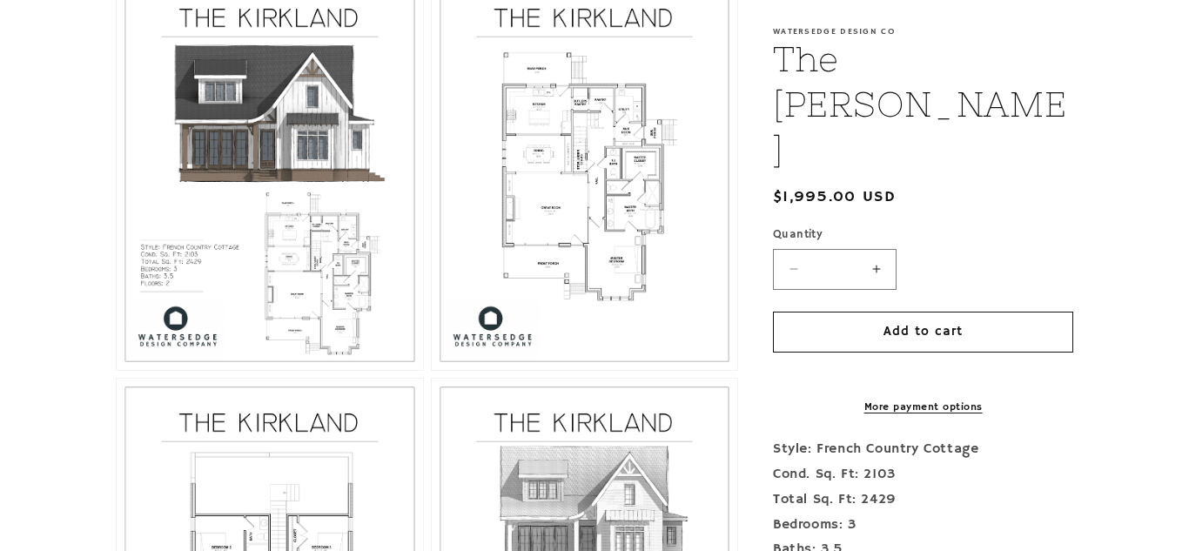
scroll to position [878, 0]
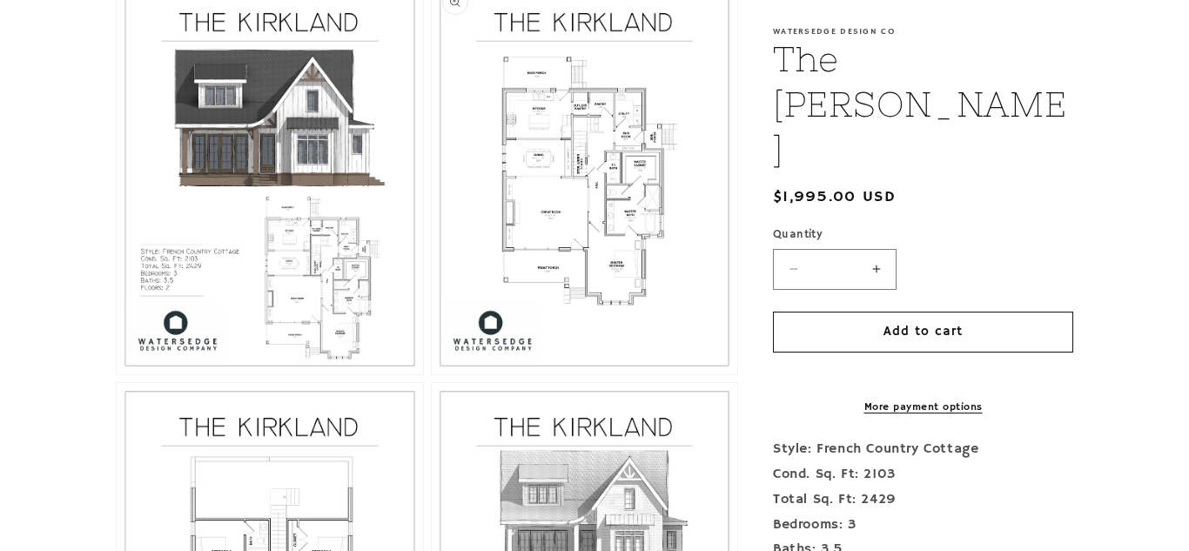
click at [432, 374] on button "Open media 3 in modal" at bounding box center [432, 374] width 0 height 0
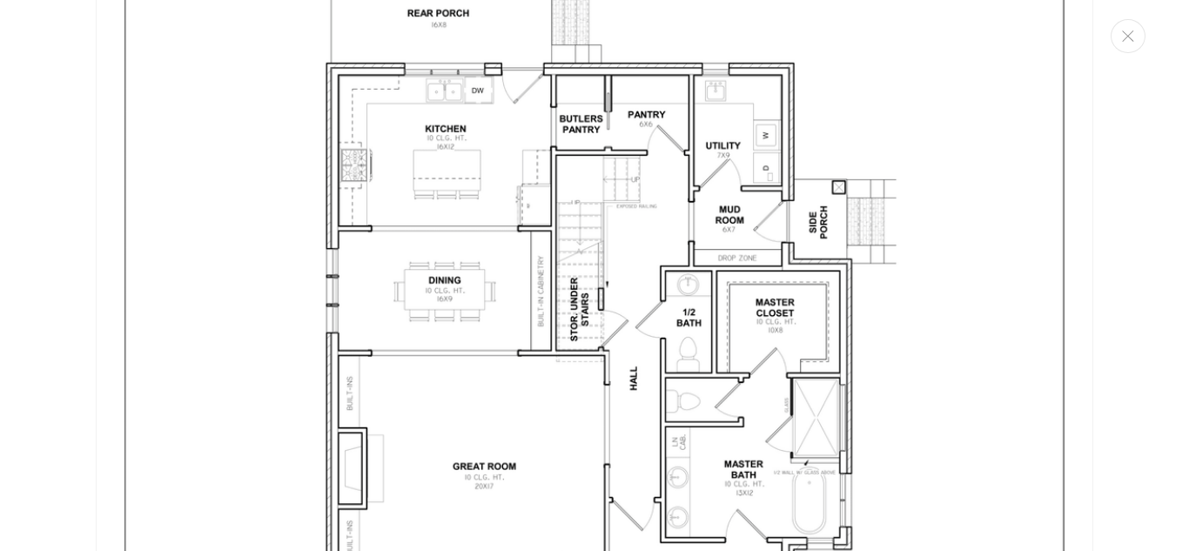
scroll to position [2897, 0]
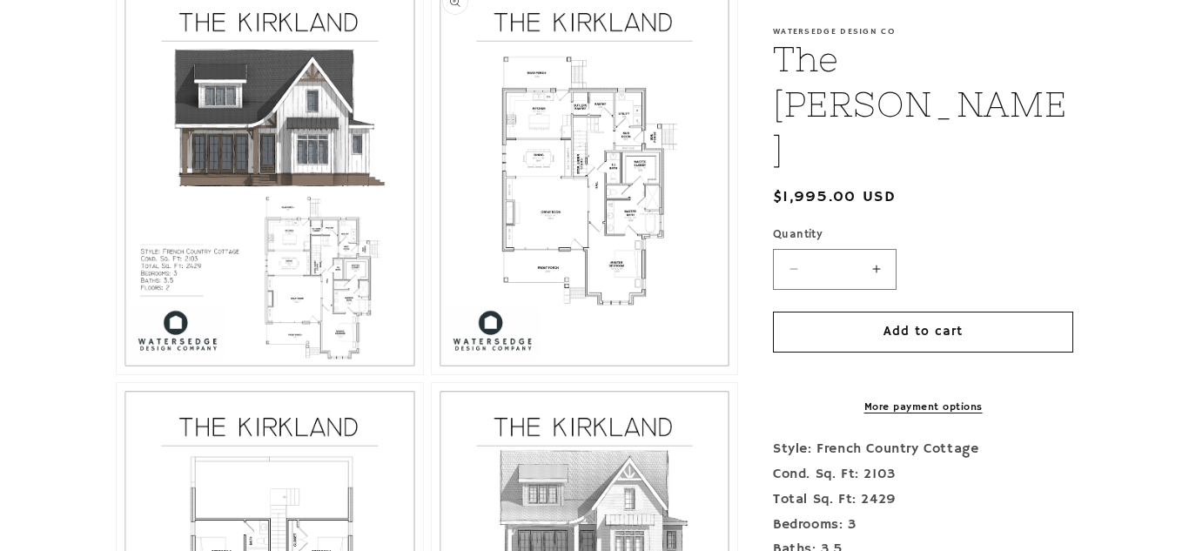
click at [432, 374] on button "Open media 3 in modal" at bounding box center [432, 374] width 0 height 0
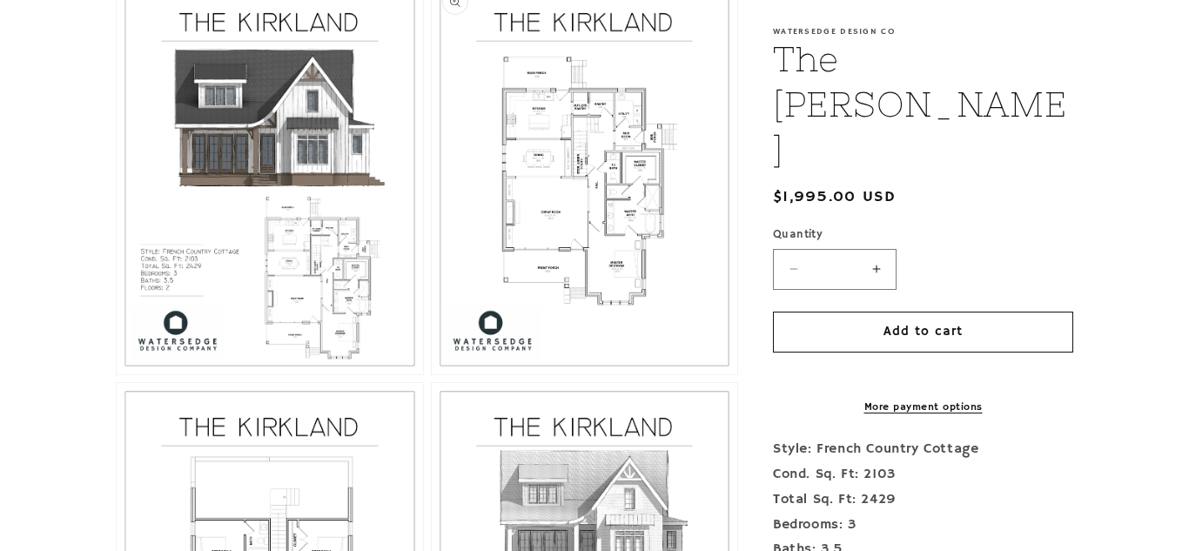
click at [432, 374] on button "Open media 3 in modal" at bounding box center [432, 374] width 0 height 0
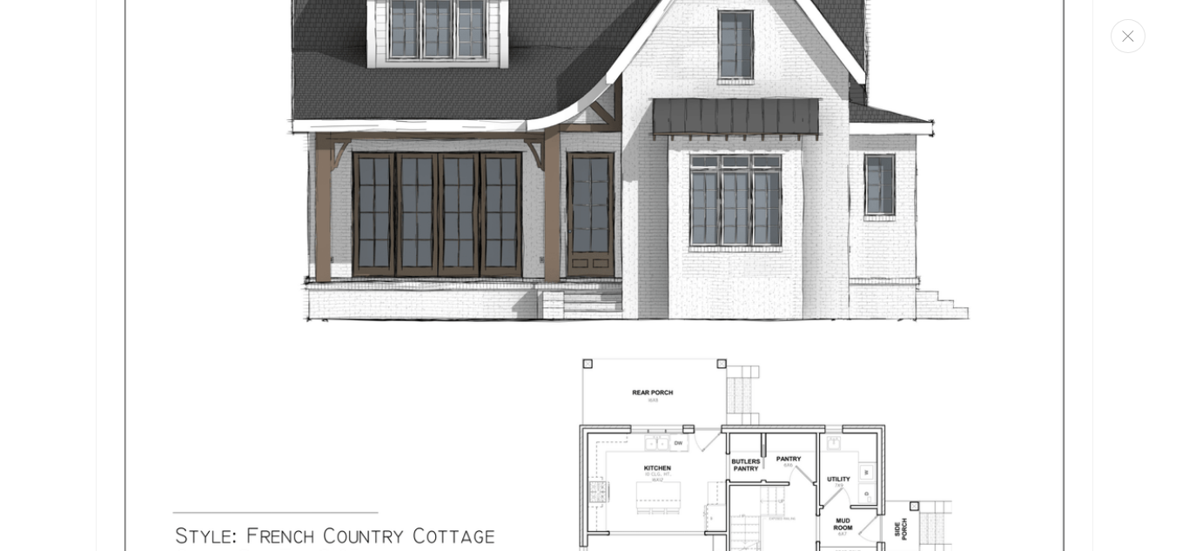
scroll to position [248, 0]
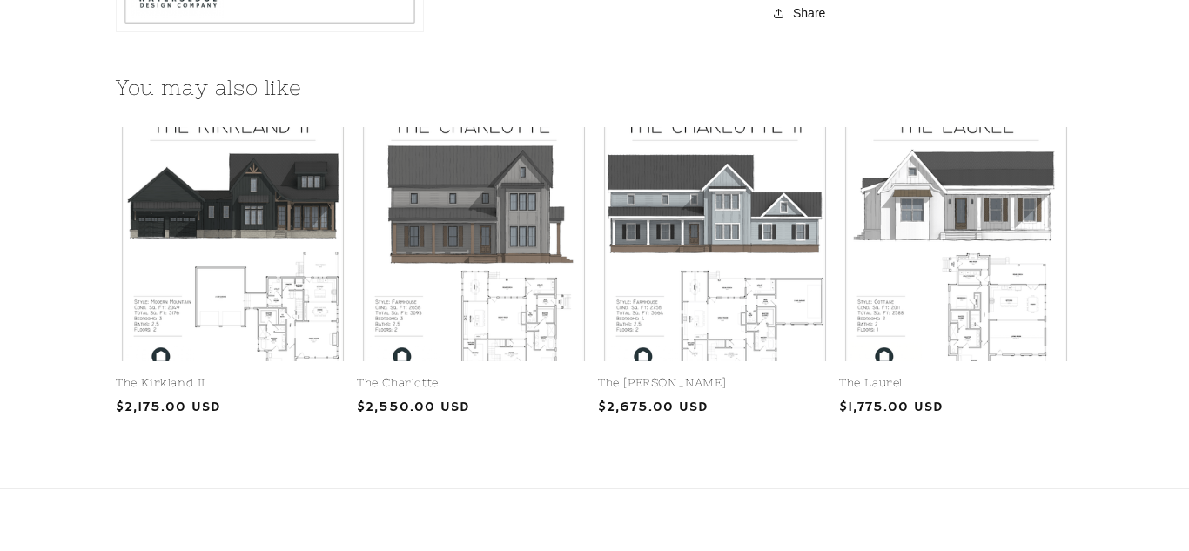
scroll to position [2040, 0]
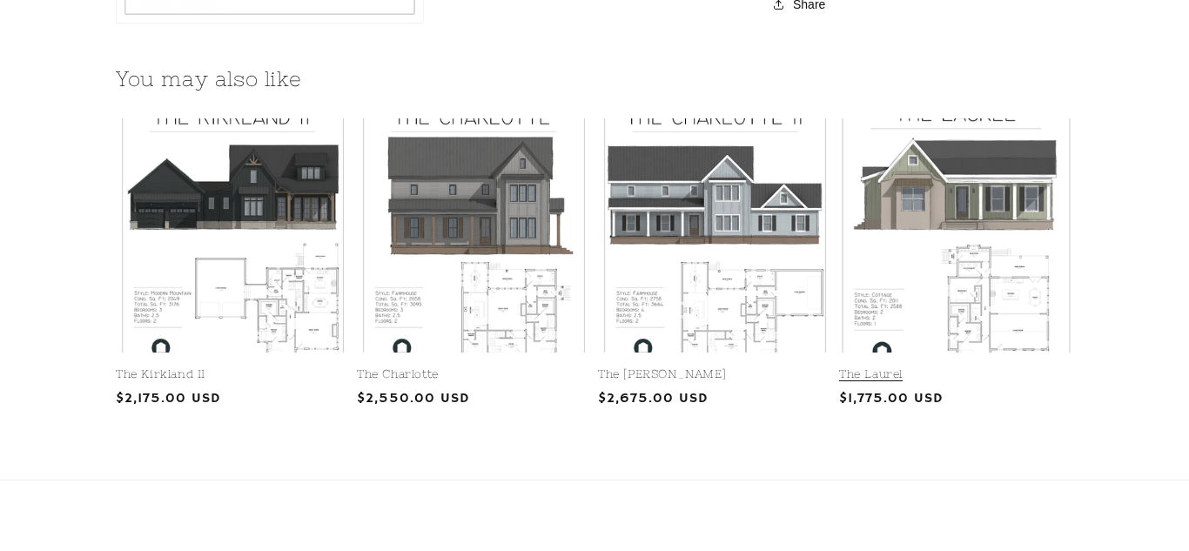
click at [911, 367] on link "The Laurel" at bounding box center [956, 374] width 234 height 15
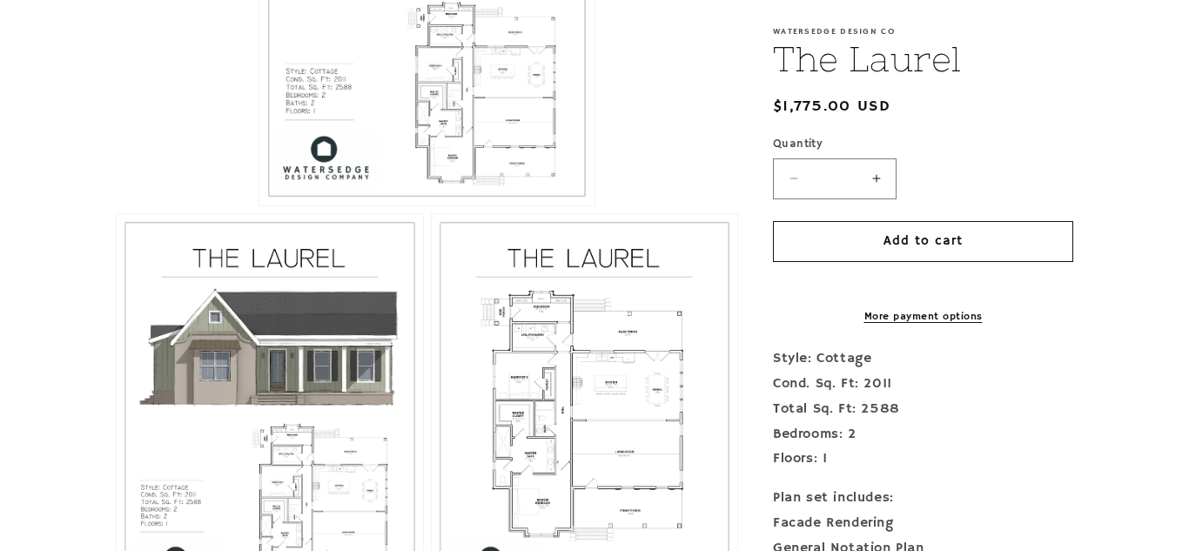
scroll to position [674, 0]
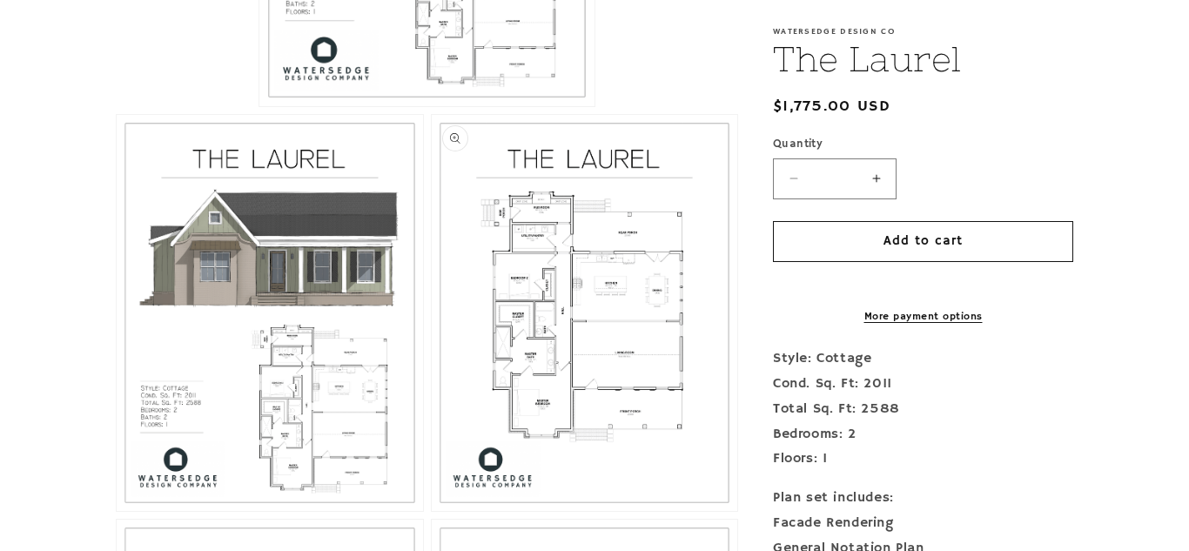
scroll to position [704, 0]
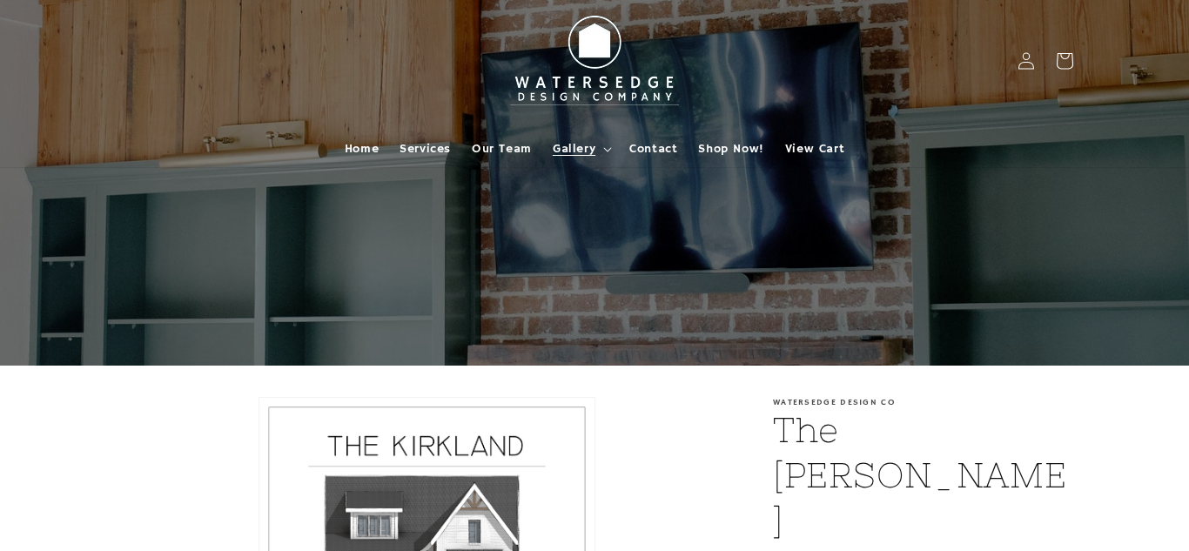
click at [583, 150] on span "Gallery" at bounding box center [574, 149] width 43 height 16
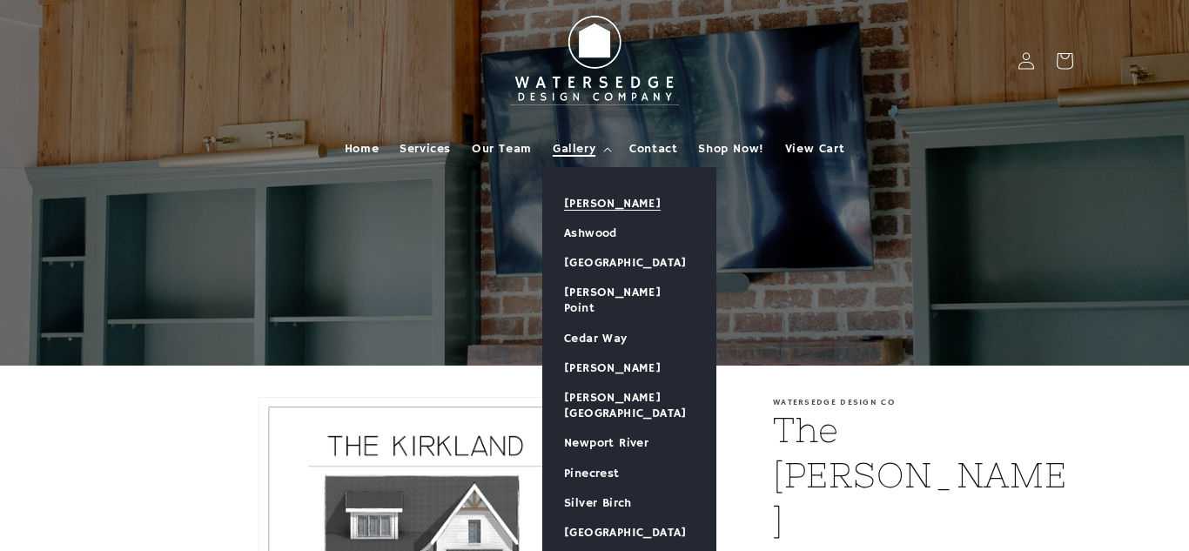
click at [598, 200] on link "[PERSON_NAME]" at bounding box center [629, 204] width 172 height 30
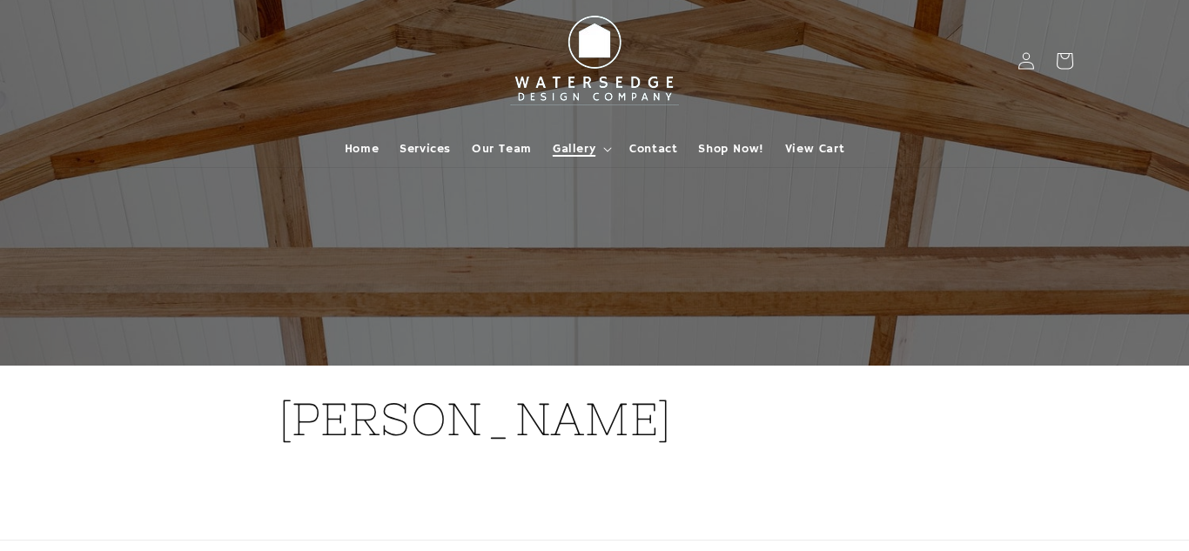
click at [574, 145] on span "Gallery" at bounding box center [574, 149] width 43 height 16
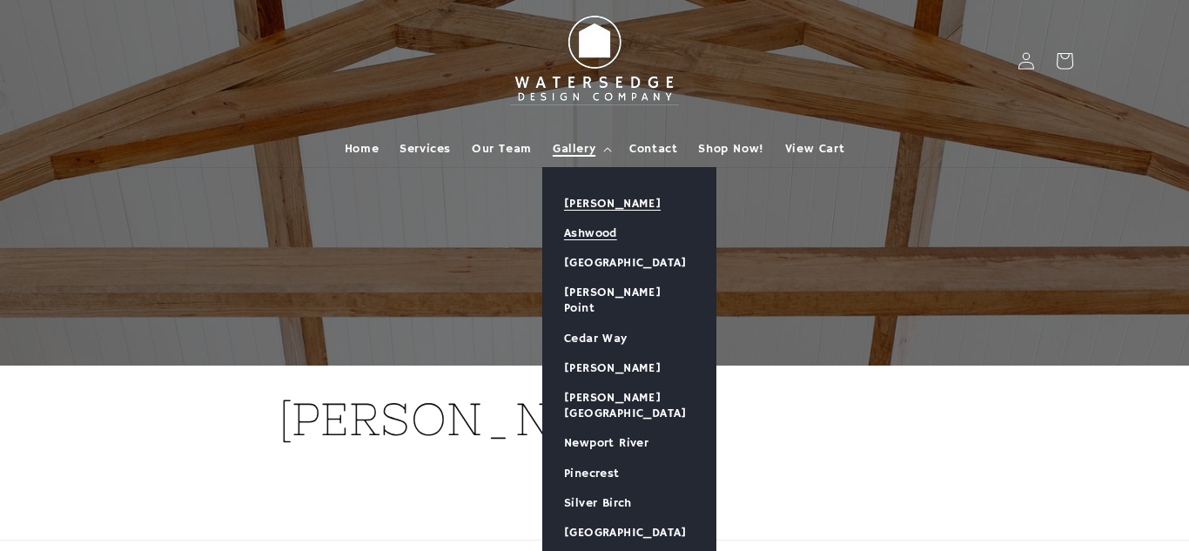
click at [594, 225] on link "Ashwood" at bounding box center [629, 233] width 172 height 30
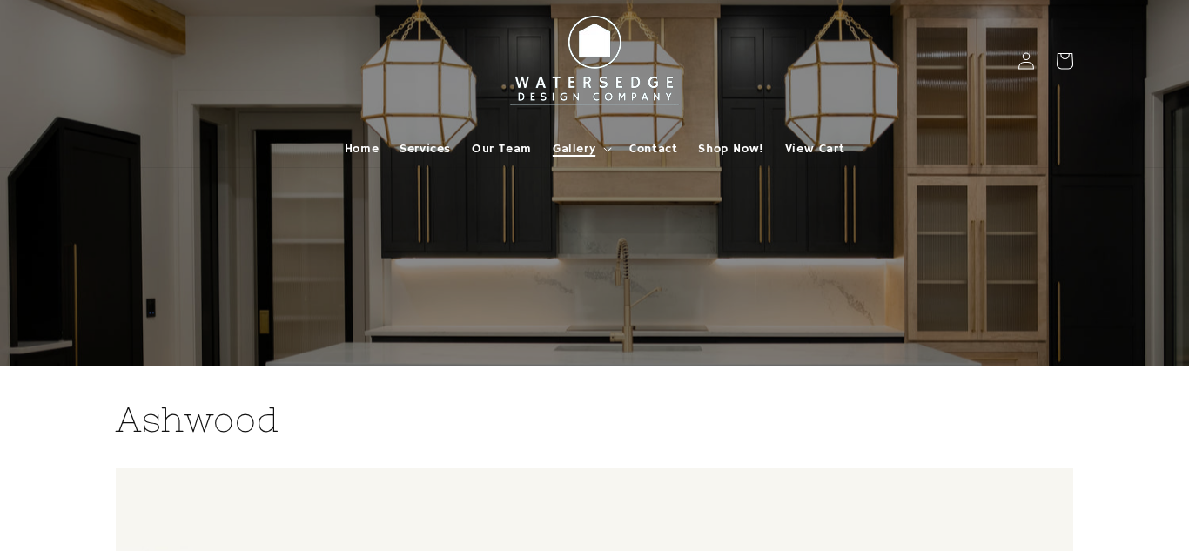
click at [586, 147] on span "Gallery" at bounding box center [574, 149] width 43 height 16
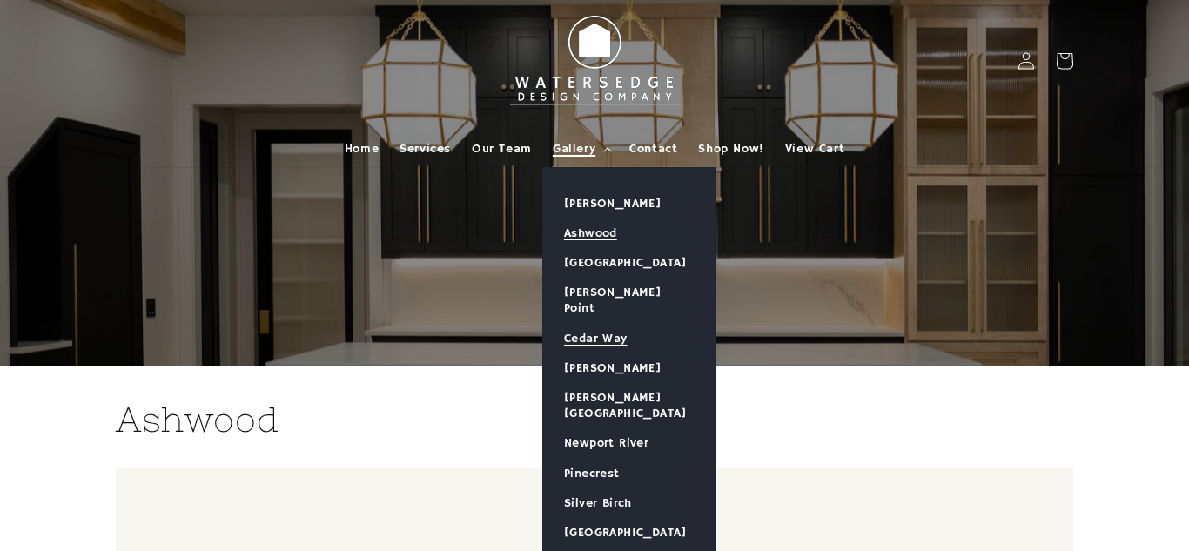
click at [590, 324] on link "Cedar Way" at bounding box center [629, 339] width 172 height 30
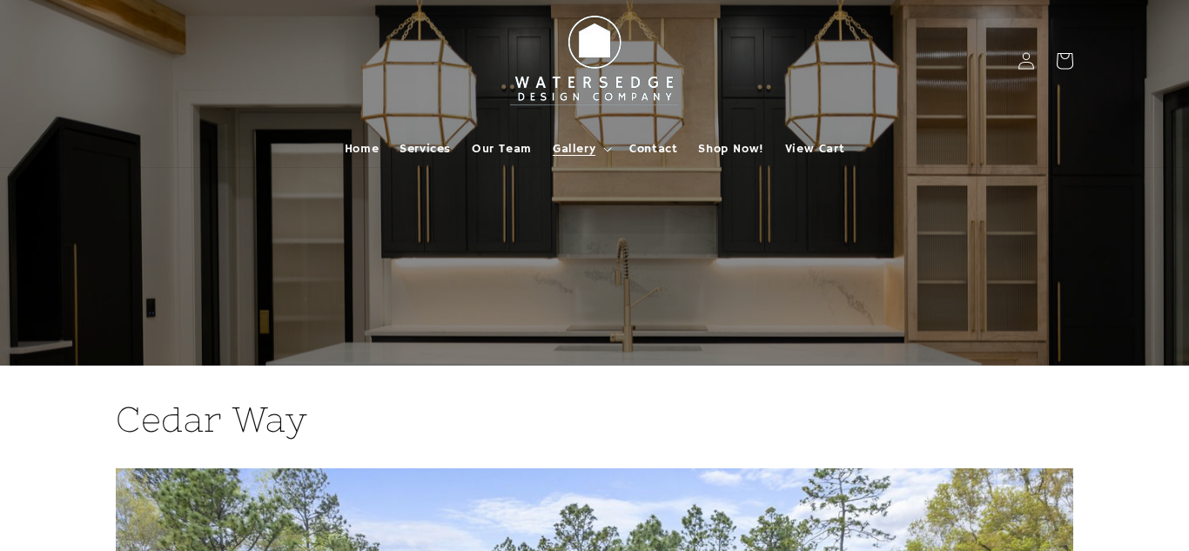
drag, startPoint x: 1188, startPoint y: 76, endPoint x: 1160, endPoint y: 65, distance: 29.8
click at [1160, 65] on html "Skip to content Home Services Our Team Gallery Gallery [PERSON_NAME] [GEOGRAPHI…" at bounding box center [594, 275] width 1189 height 551
click at [579, 147] on span "Gallery" at bounding box center [574, 149] width 43 height 16
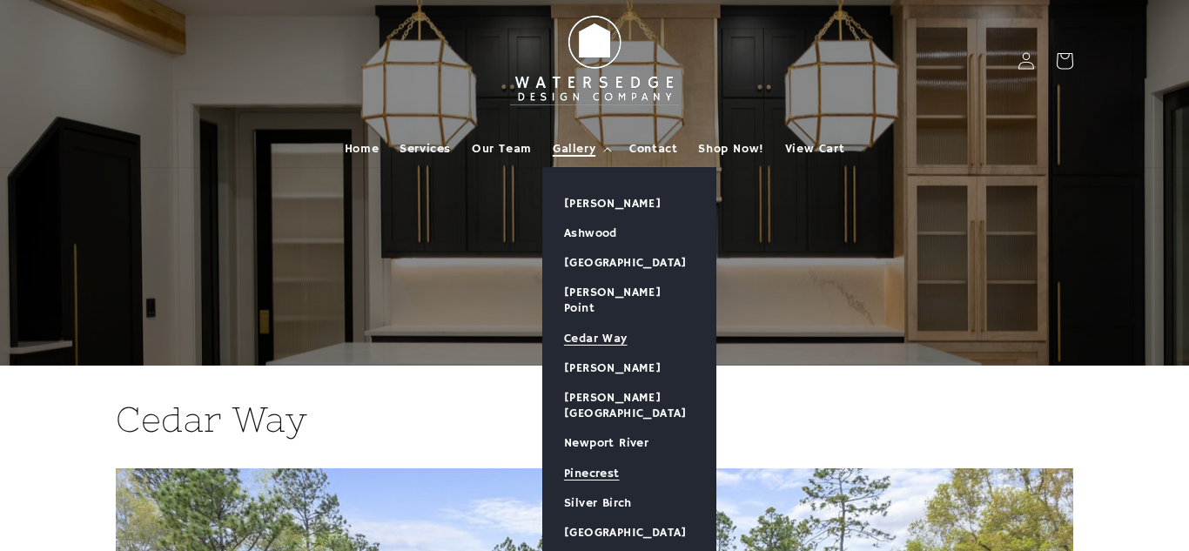
click at [610, 459] on link "Pinecrest" at bounding box center [629, 474] width 172 height 30
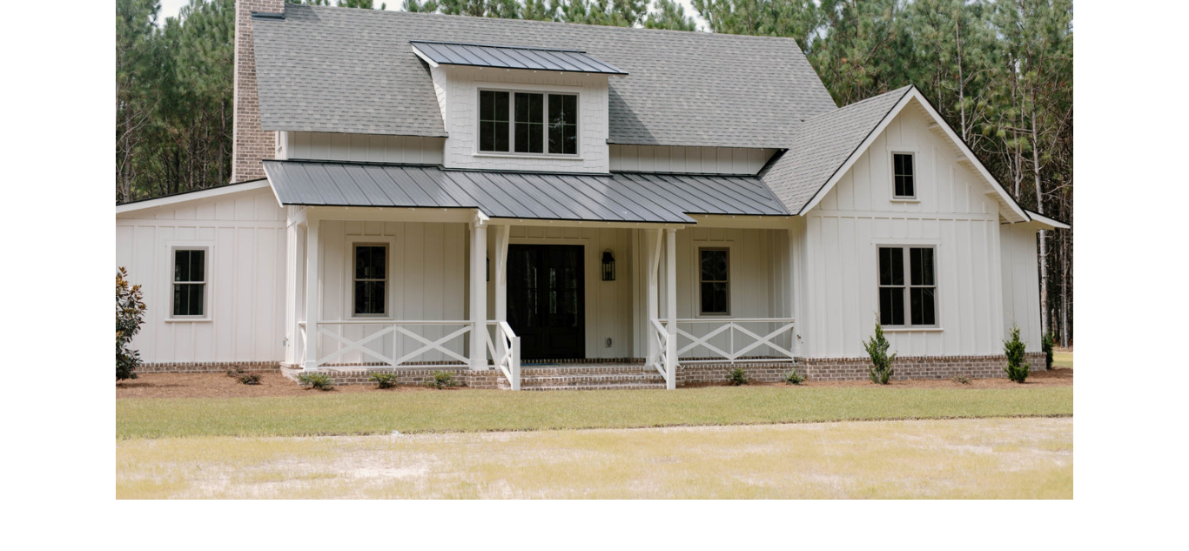
scroll to position [624, 0]
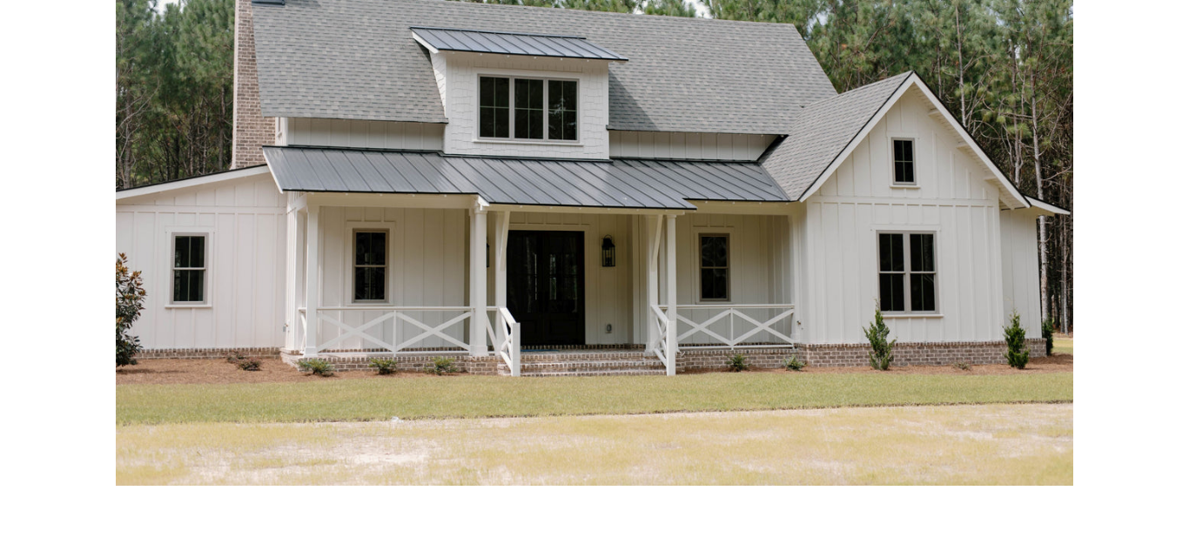
drag, startPoint x: 1186, startPoint y: 53, endPoint x: 1099, endPoint y: 145, distance: 126.2
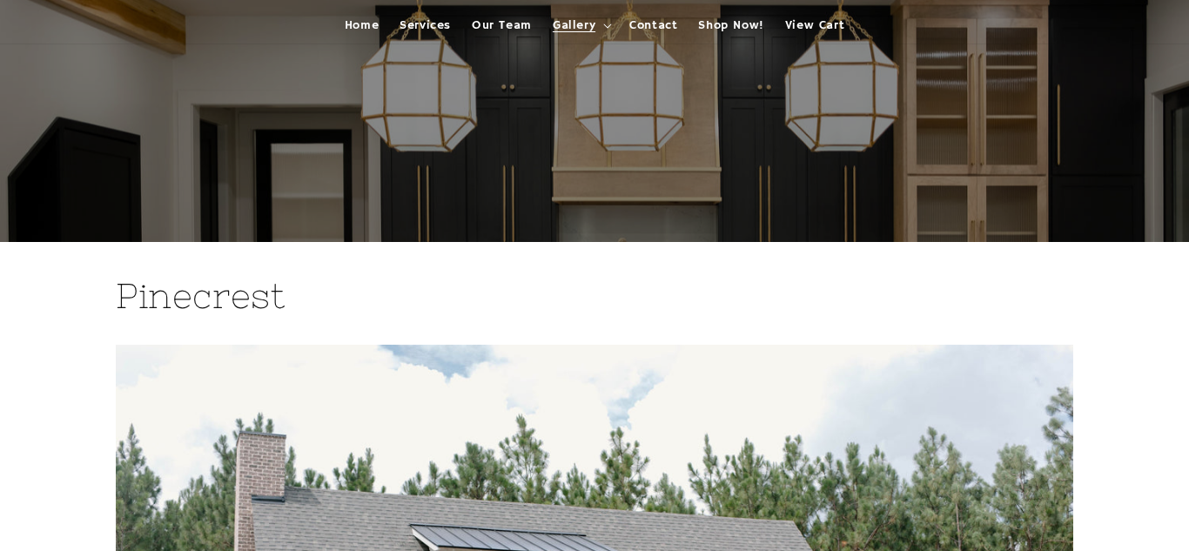
scroll to position [0, 0]
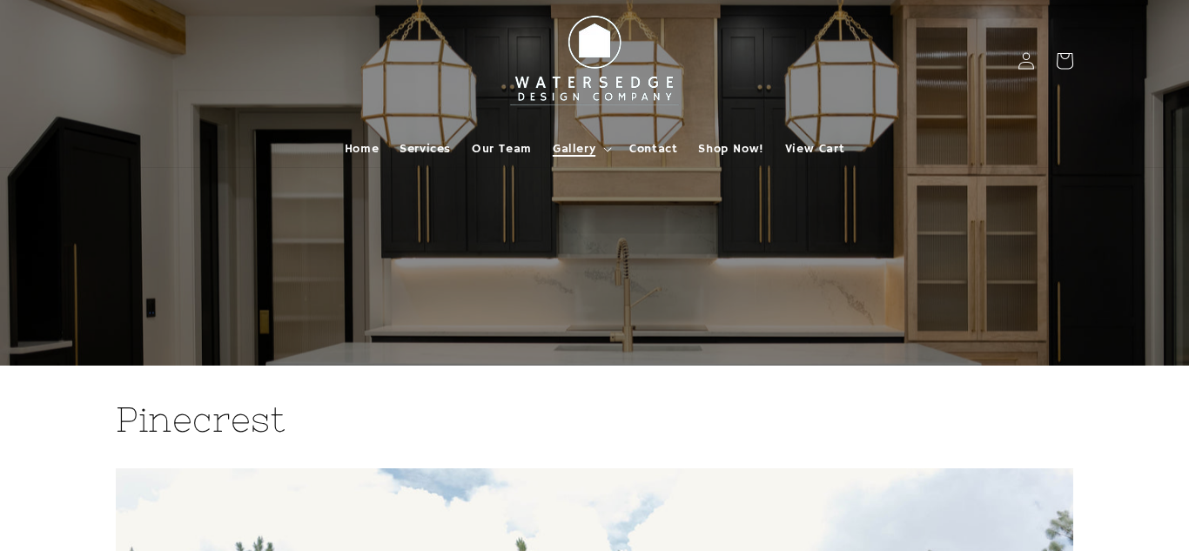
click at [574, 142] on span "Gallery" at bounding box center [574, 149] width 43 height 16
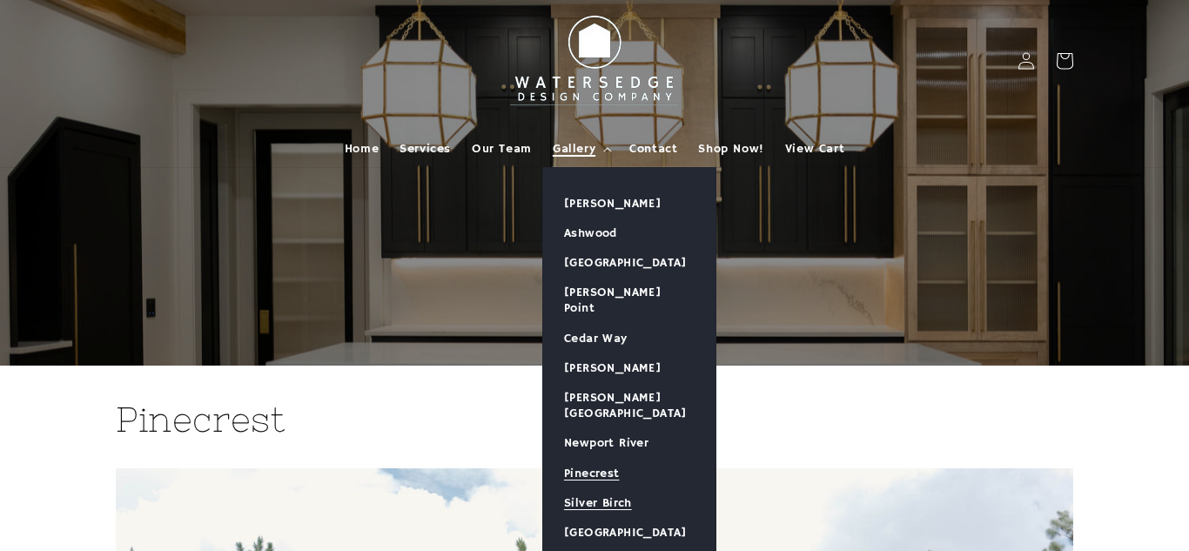
click at [607, 488] on link "Silver Birch" at bounding box center [629, 503] width 172 height 30
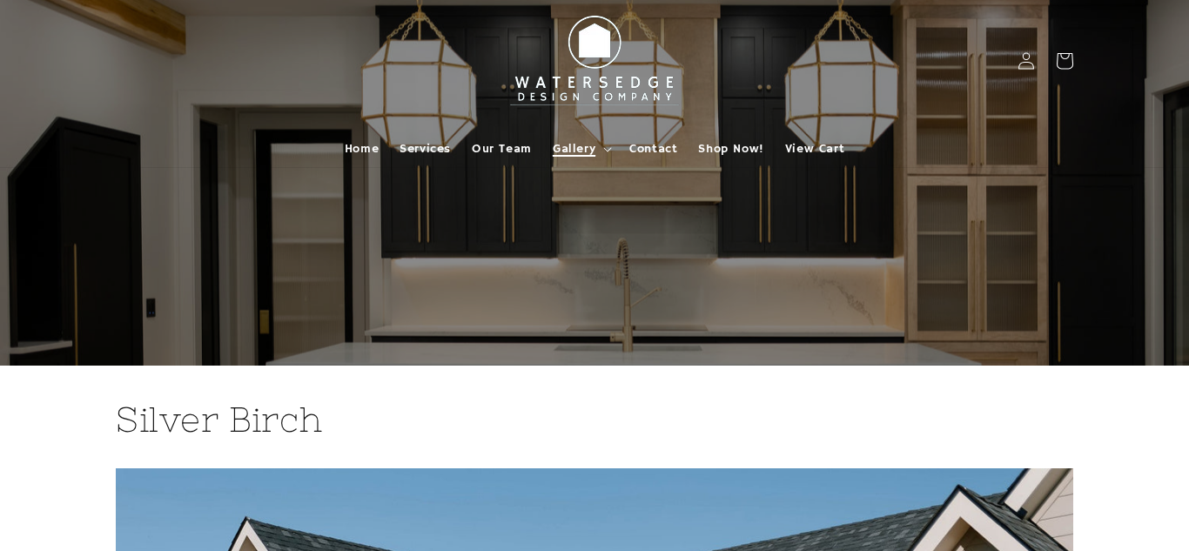
click at [575, 148] on span "Gallery" at bounding box center [574, 149] width 43 height 16
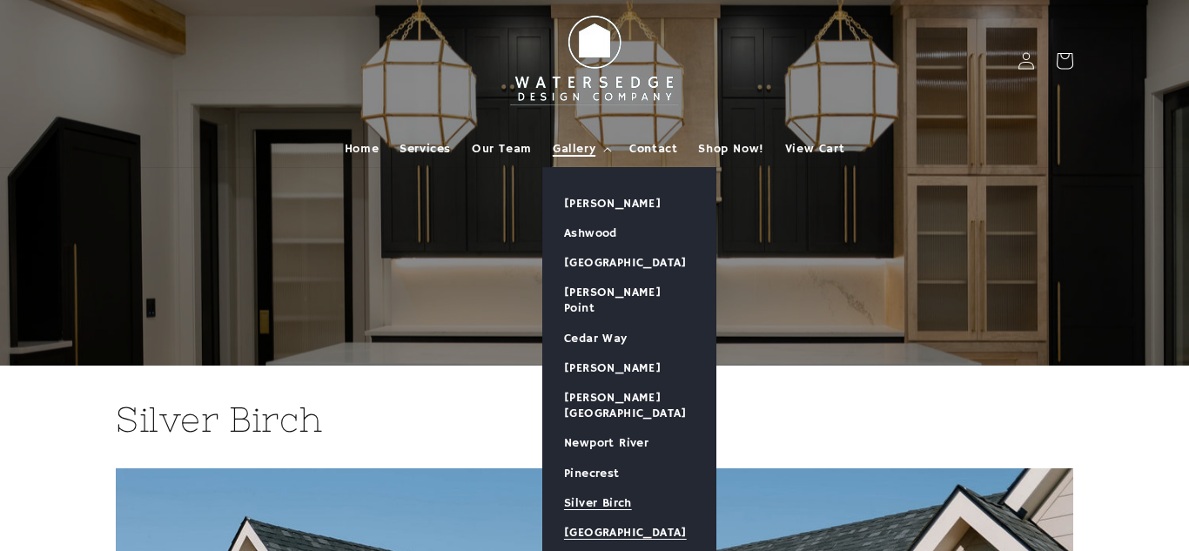
click at [608, 518] on link "[GEOGRAPHIC_DATA]" at bounding box center [629, 533] width 172 height 30
